Goal: Transaction & Acquisition: Purchase product/service

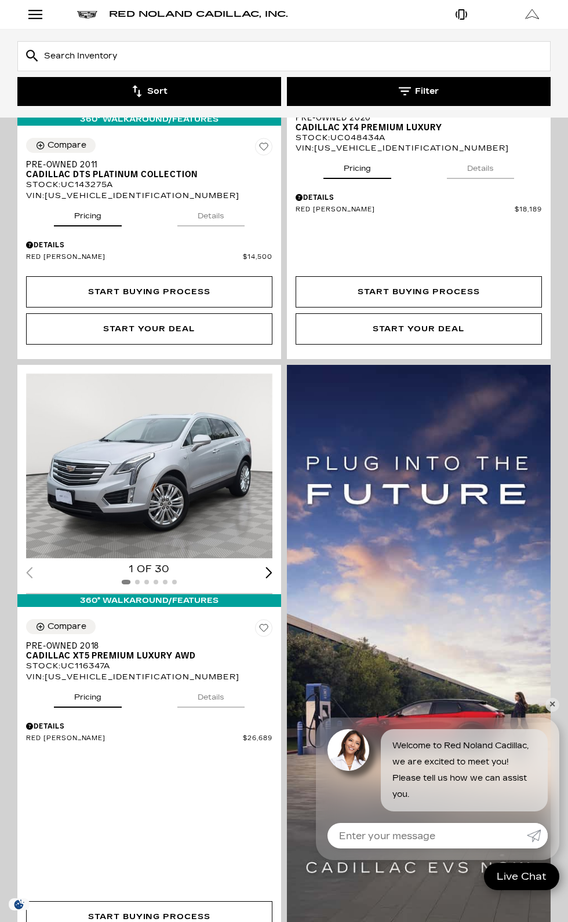
scroll to position [457, 0]
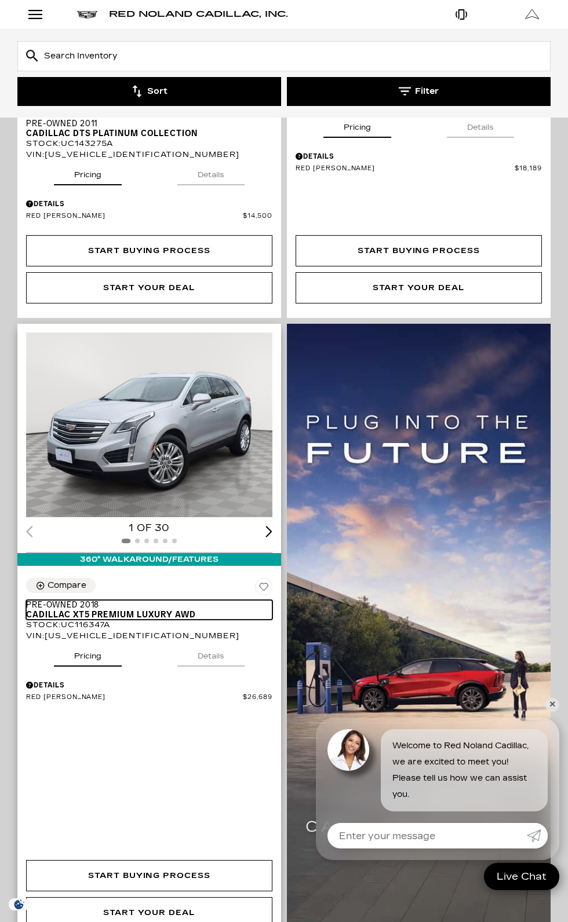
click at [91, 600] on span "Pre-Owned 2018" at bounding box center [144, 605] width 237 height 10
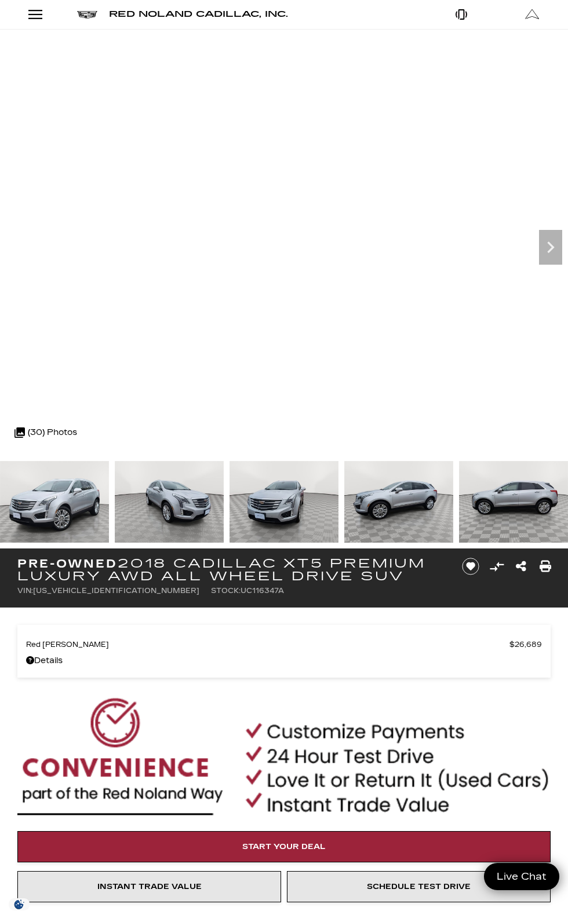
click at [344, 499] on img at bounding box center [398, 502] width 109 height 82
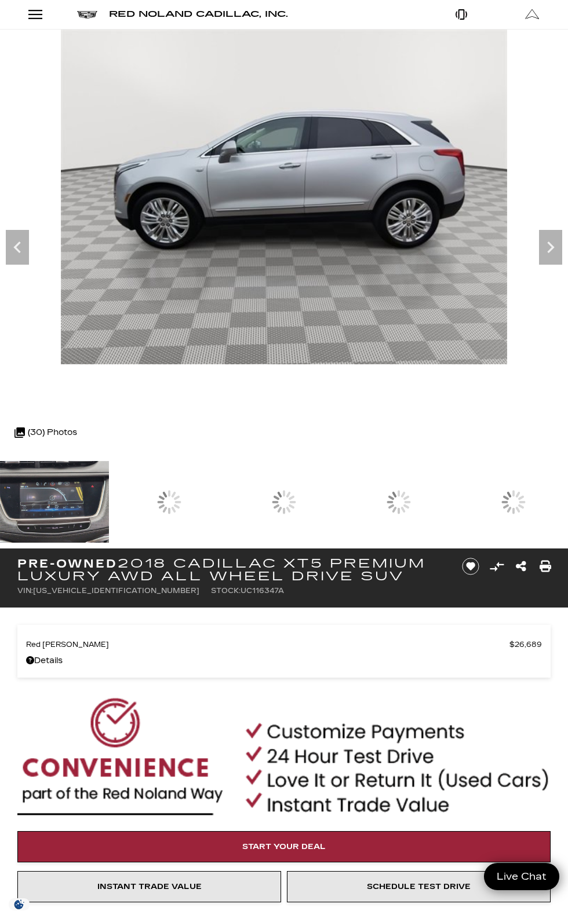
click at [411, 507] on div at bounding box center [398, 502] width 24 height 24
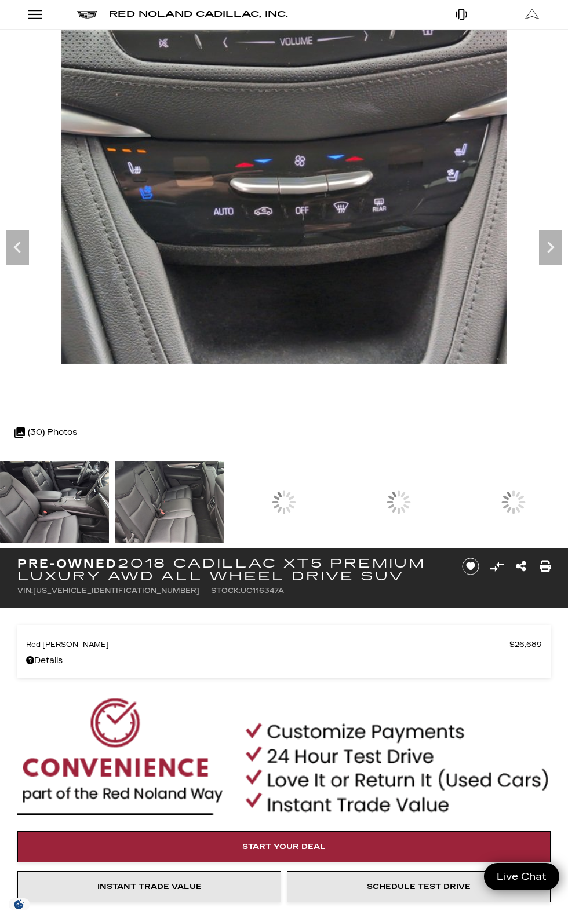
click at [338, 496] on div at bounding box center [283, 502] width 109 height 82
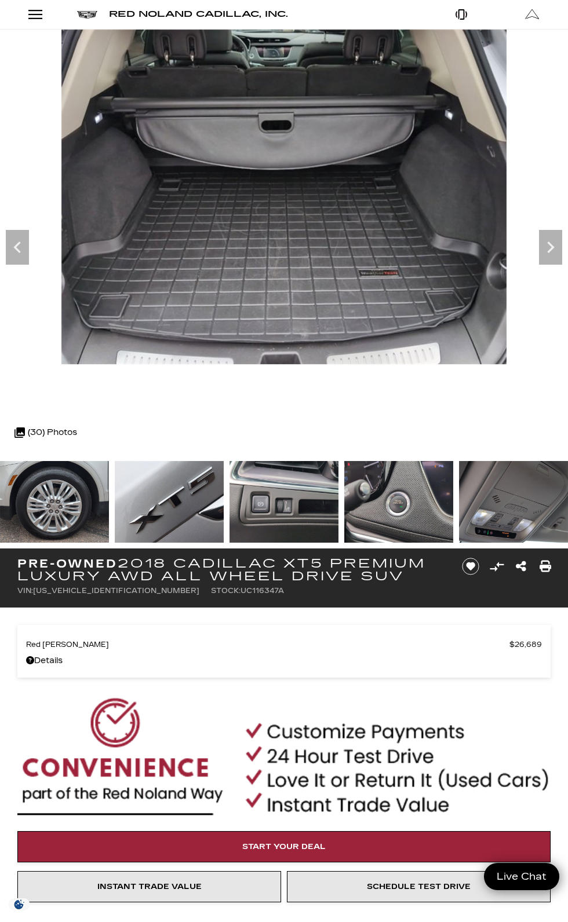
click at [390, 510] on img at bounding box center [398, 502] width 109 height 82
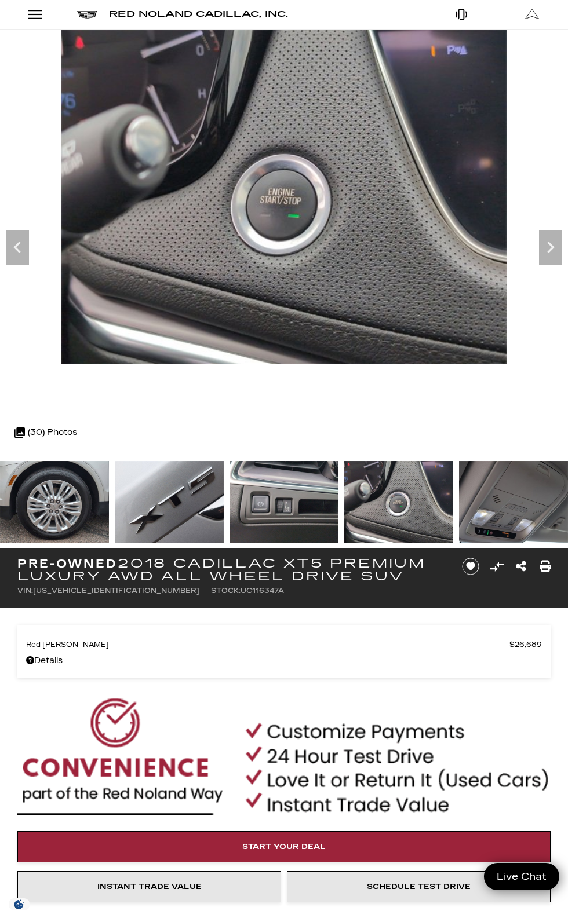
click at [511, 502] on img at bounding box center [513, 502] width 109 height 82
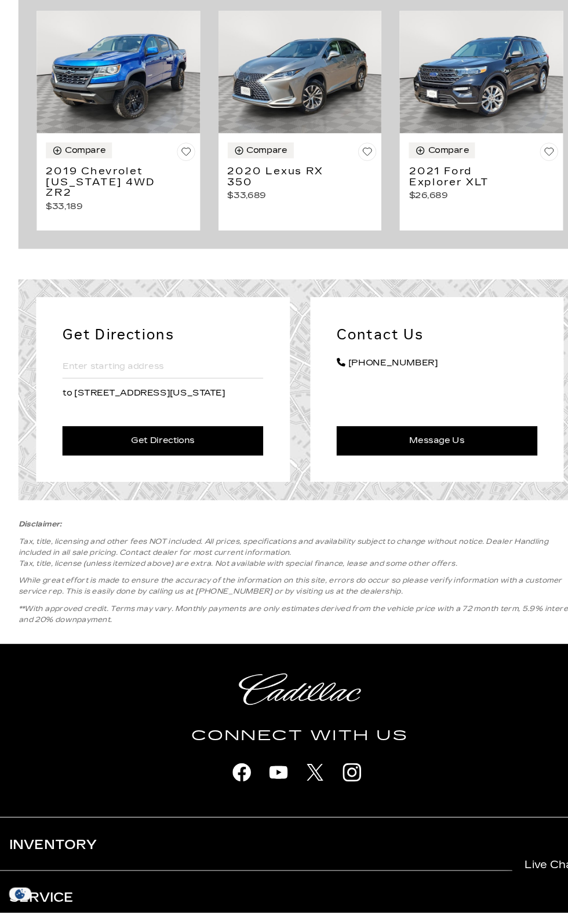
scroll to position [2056, 0]
